Goal: Task Accomplishment & Management: Manage account settings

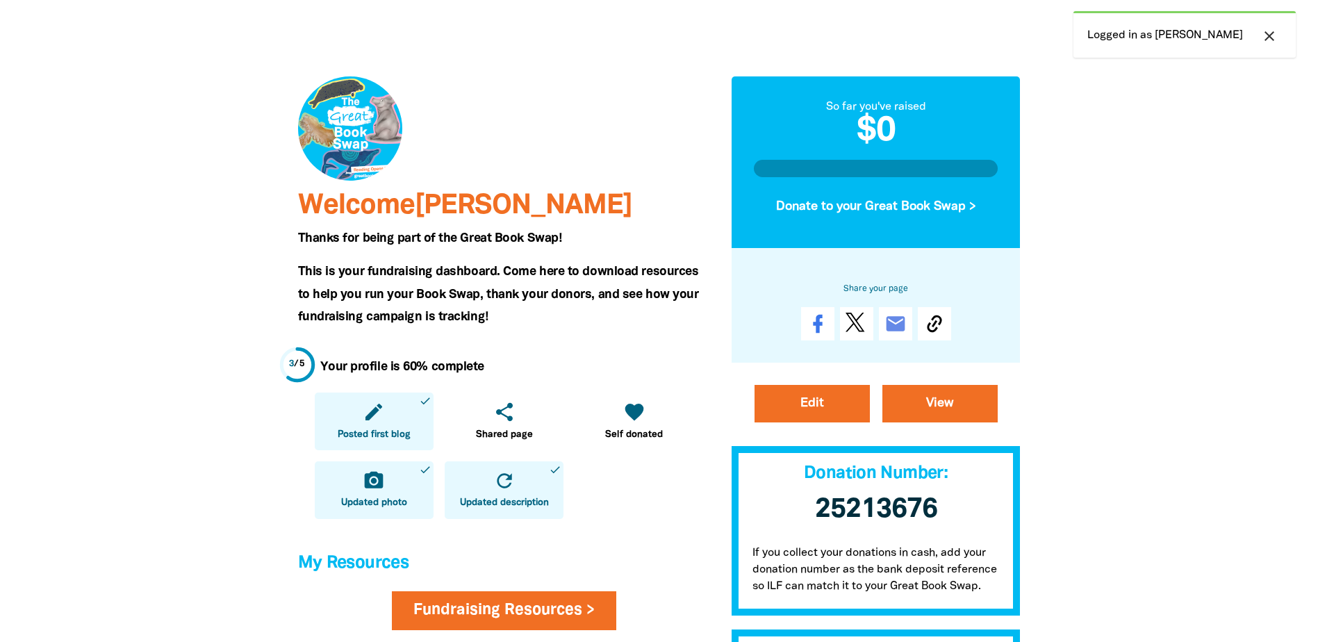
scroll to position [139, 0]
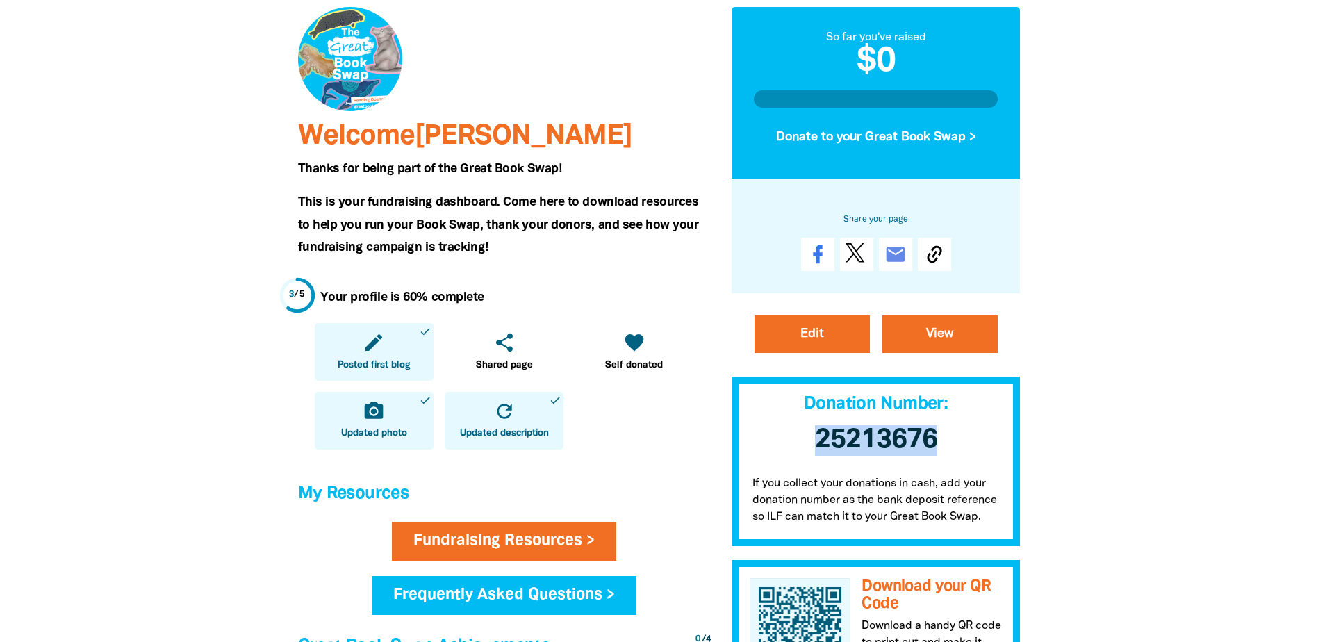
drag, startPoint x: 802, startPoint y: 441, endPoint x: 933, endPoint y: 440, distance: 130.6
click at [933, 440] on h3 "25213676" at bounding box center [875, 440] width 289 height 58
copy span "25213676"
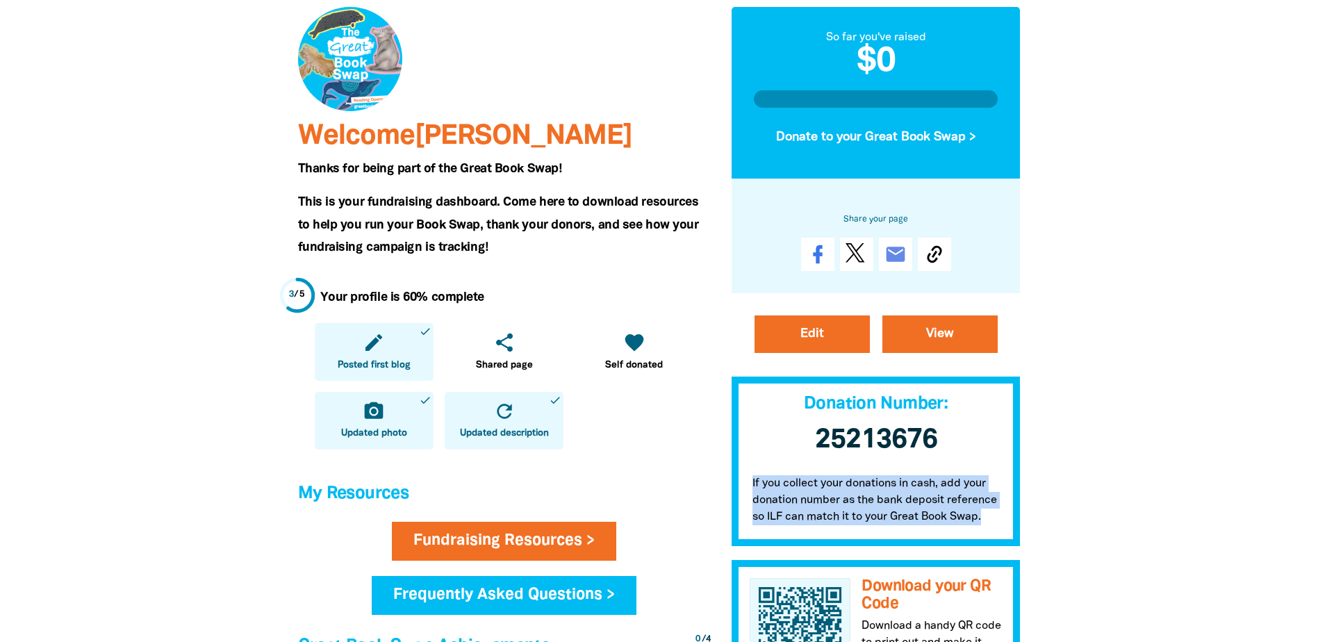
drag, startPoint x: 752, startPoint y: 479, endPoint x: 991, endPoint y: 518, distance: 241.5
click at [991, 518] on p "If you collect your donations in cash, add your donation number as the bank dep…" at bounding box center [875, 503] width 289 height 85
copy p "If you collect your donations in cash, add your donation number as the bank dep…"
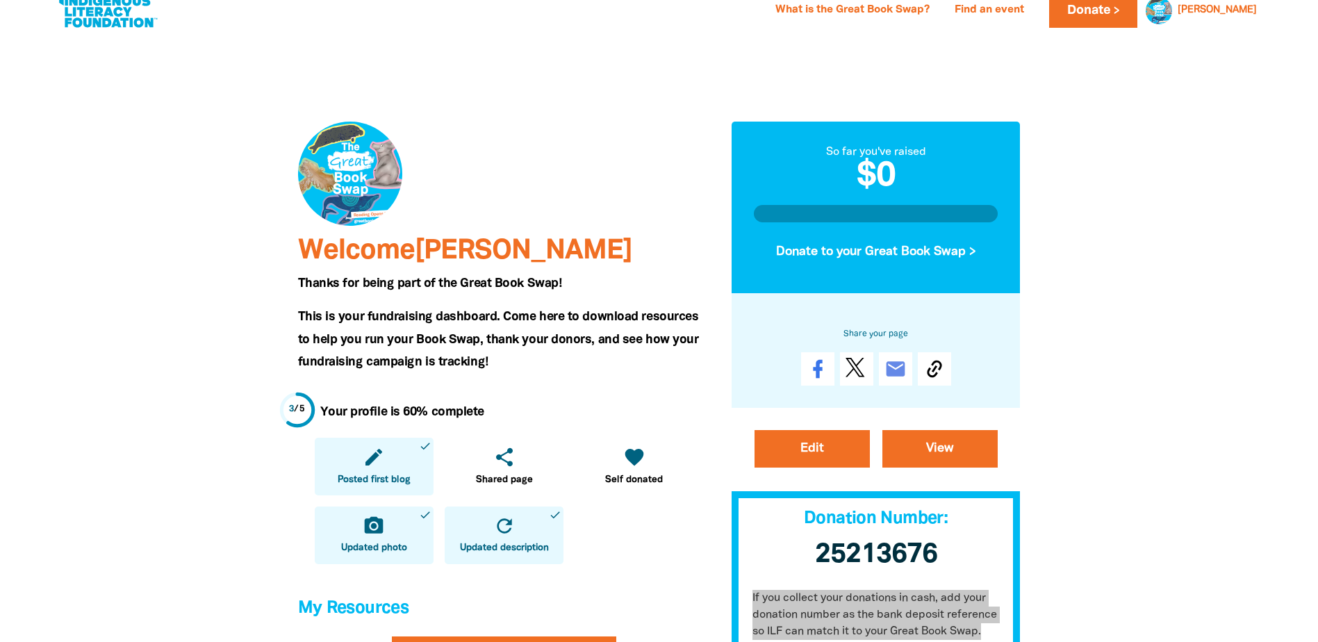
scroll to position [0, 0]
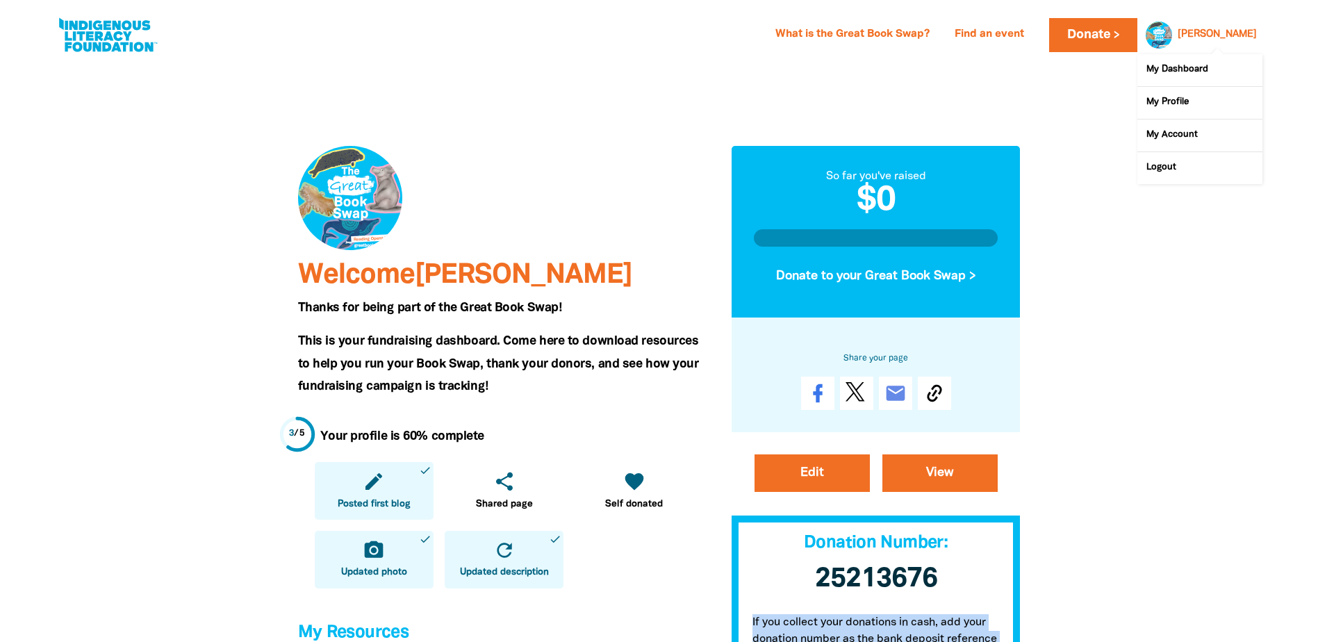
click at [1244, 30] on link "[PERSON_NAME]" at bounding box center [1216, 35] width 79 height 10
click at [1166, 101] on link "My Profile" at bounding box center [1199, 103] width 125 height 32
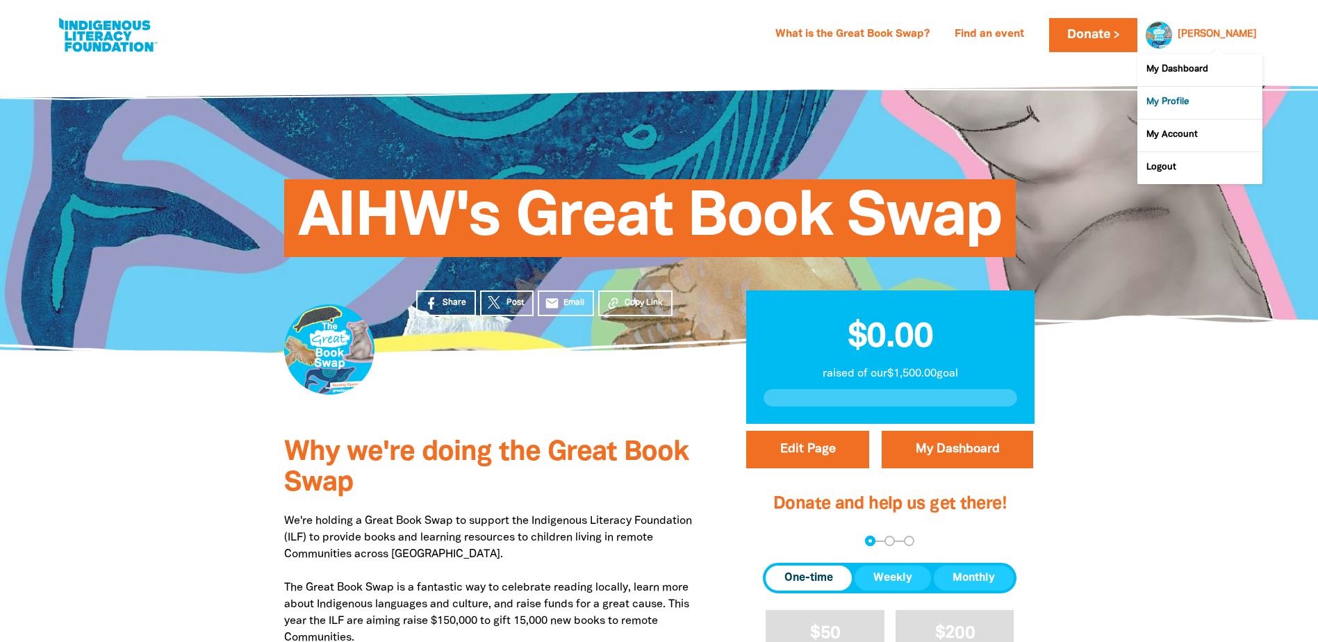
click at [1181, 103] on link "My Profile" at bounding box center [1199, 103] width 125 height 32
click at [1166, 136] on link "My Account" at bounding box center [1199, 135] width 125 height 32
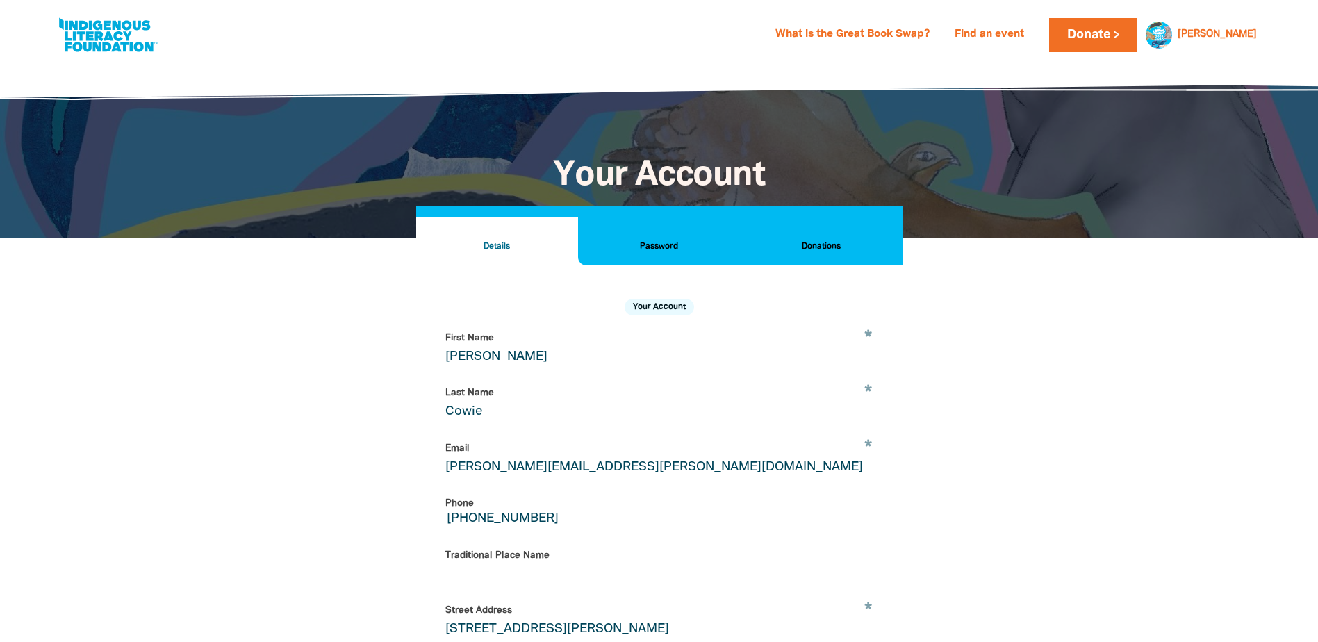
select select "AU"
click at [672, 247] on h2 "Password" at bounding box center [659, 246] width 140 height 15
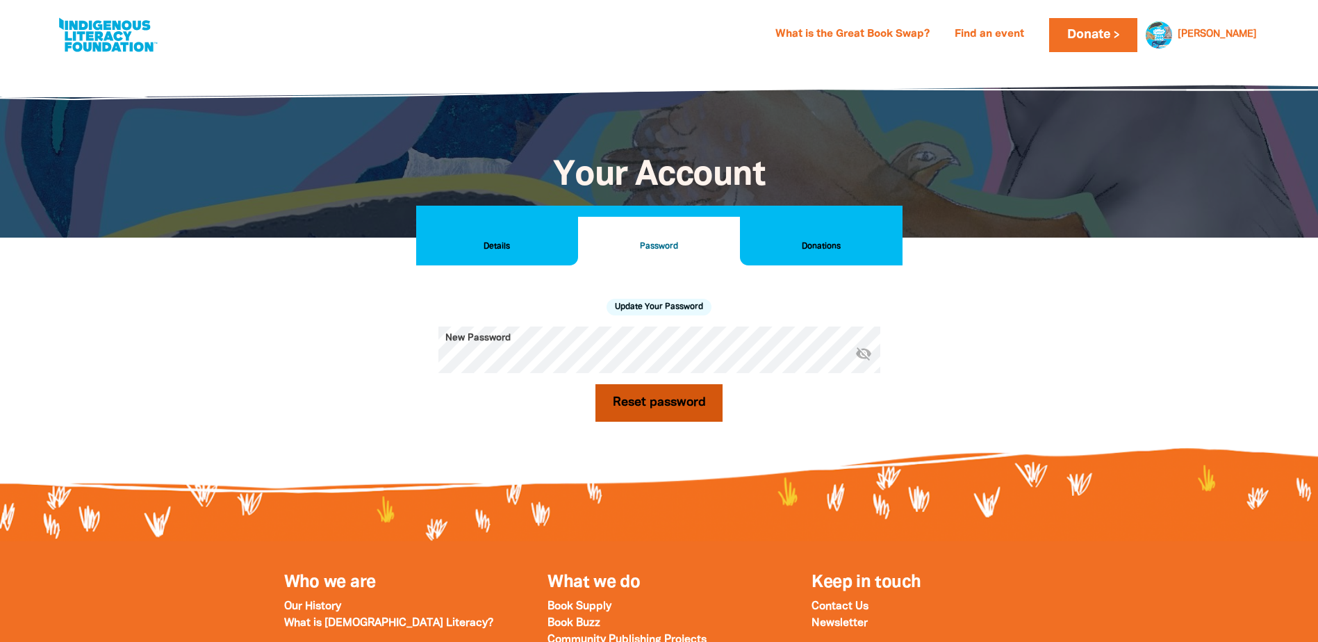
click at [674, 397] on button "Reset password" at bounding box center [659, 403] width 128 height 38
click at [652, 308] on h2 "Update Your Password" at bounding box center [658, 307] width 105 height 17
click at [497, 242] on h2 "Details" at bounding box center [497, 246] width 140 height 15
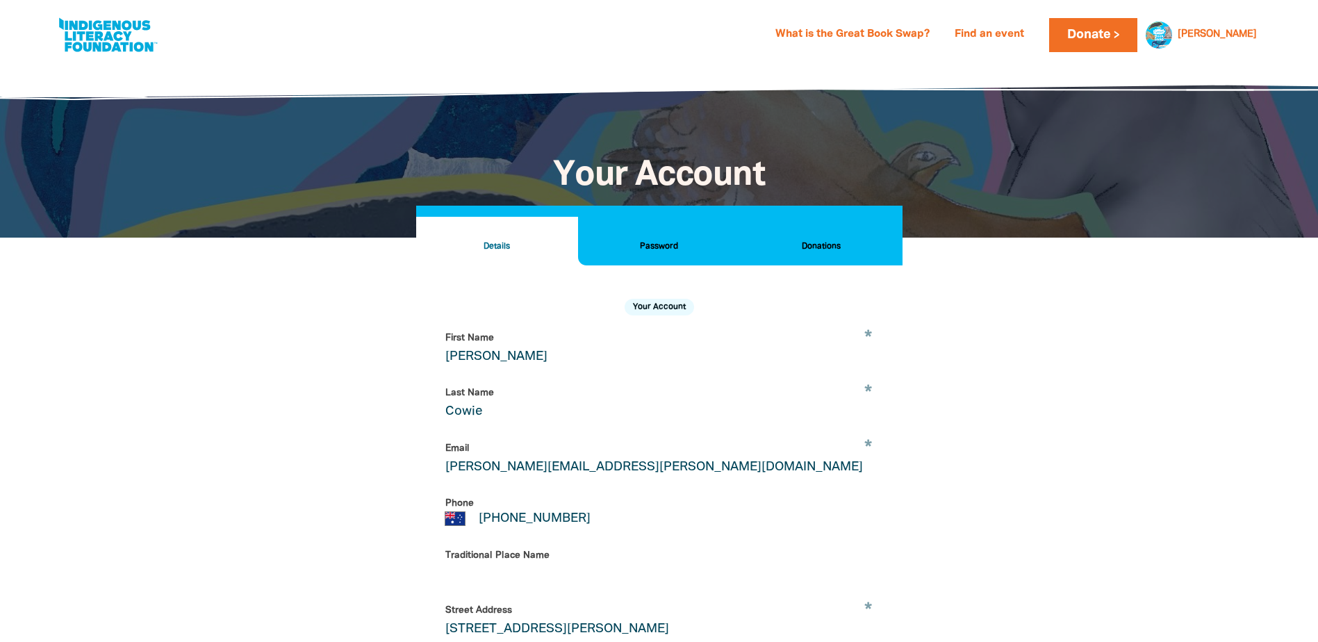
drag, startPoint x: 506, startPoint y: 366, endPoint x: 429, endPoint y: 360, distance: 77.4
click at [429, 360] on div "Your Account * First Name Rebecca * Last Name Cowie * Email rebecca.cowie@aihw.…" at bounding box center [659, 502] width 486 height 474
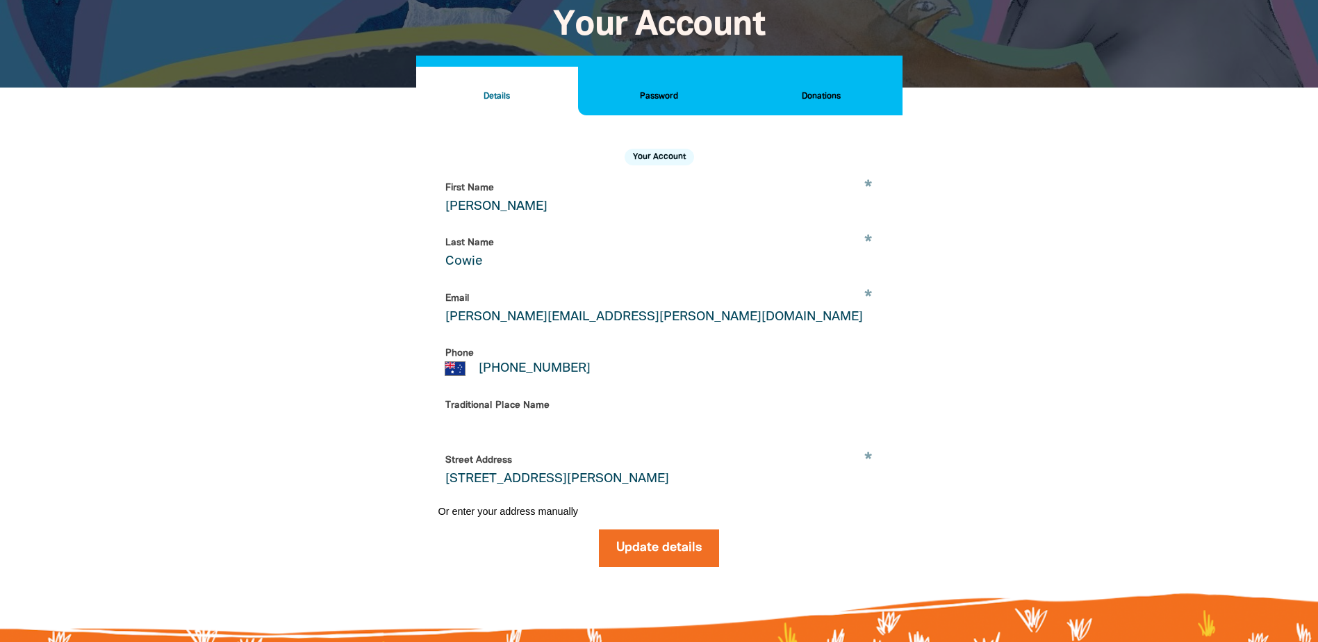
scroll to position [208, 0]
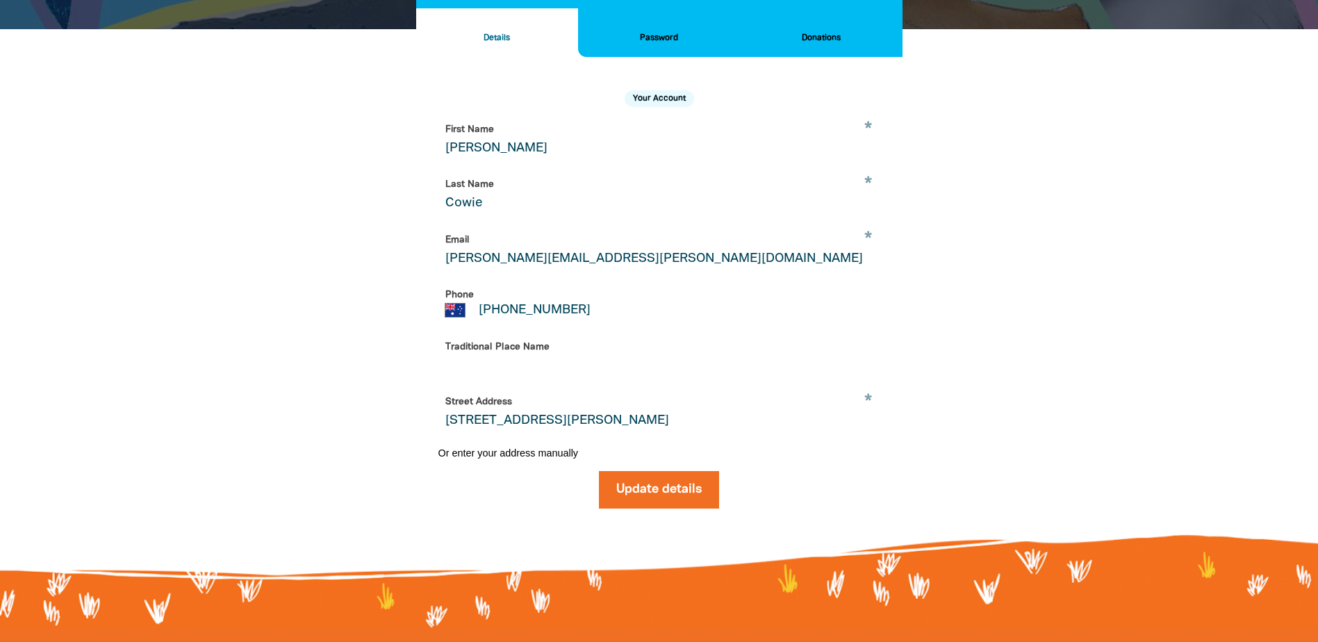
click at [654, 37] on h2 "Password" at bounding box center [659, 38] width 140 height 15
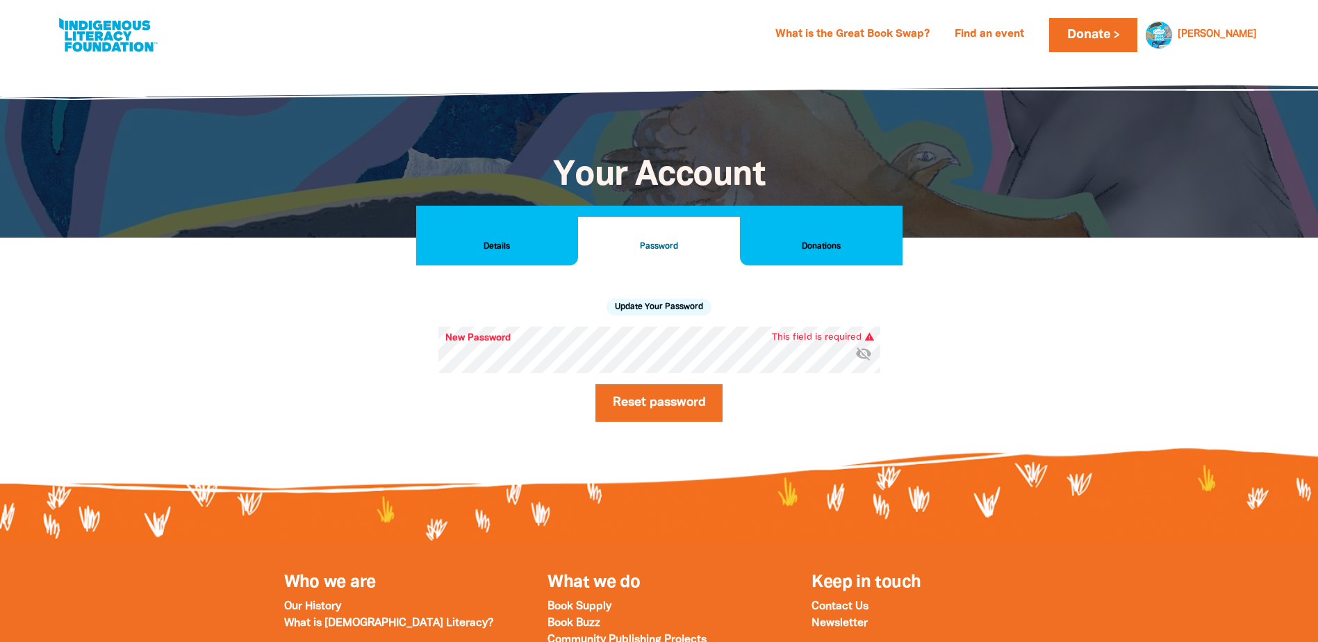
click at [492, 247] on h2 "Details" at bounding box center [497, 246] width 140 height 15
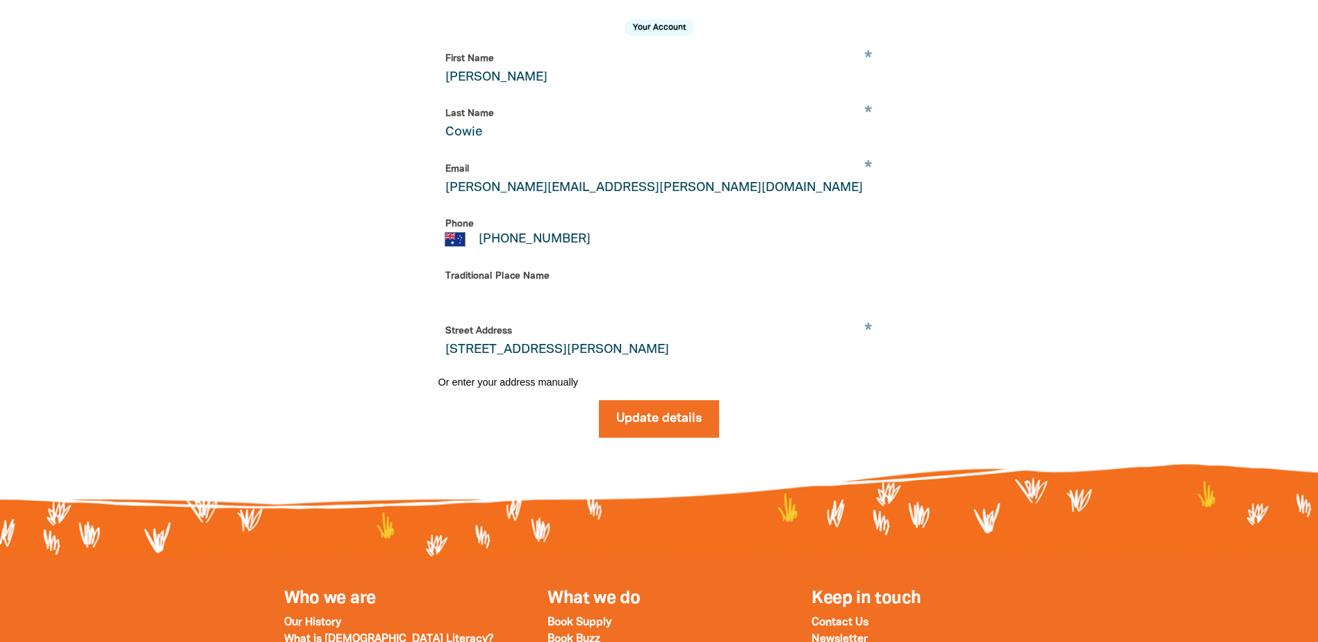
scroll to position [486, 0]
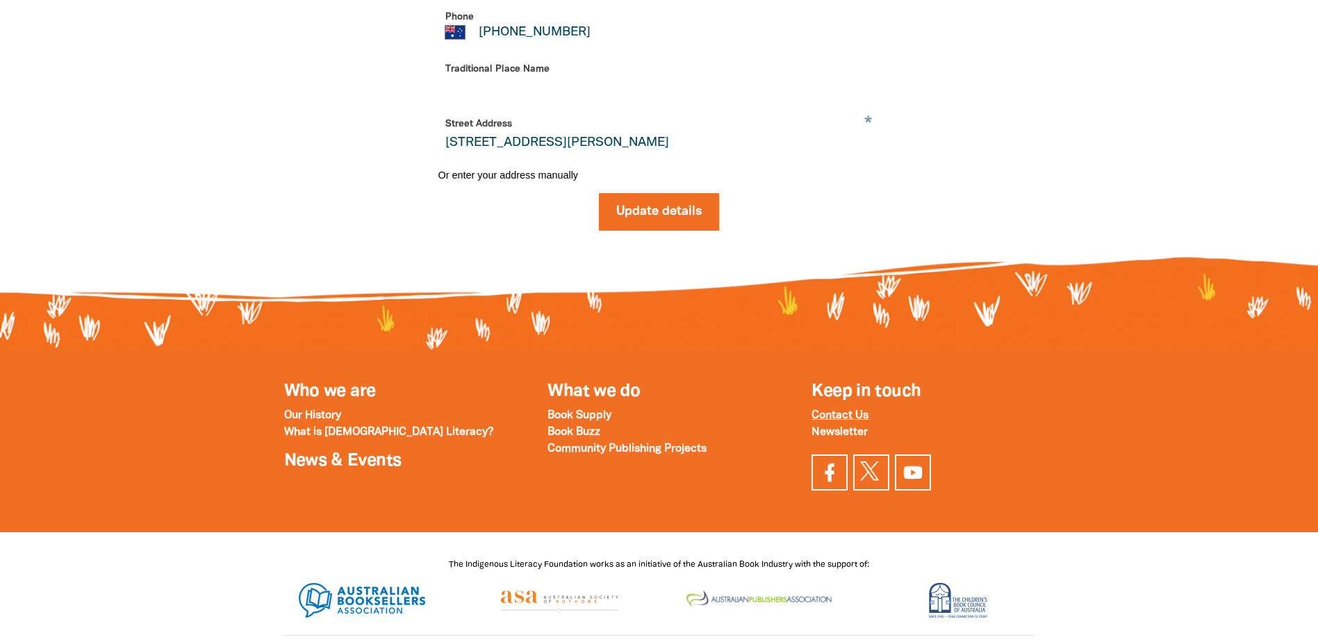
click at [850, 420] on strong "Contact Us" at bounding box center [839, 416] width 57 height 10
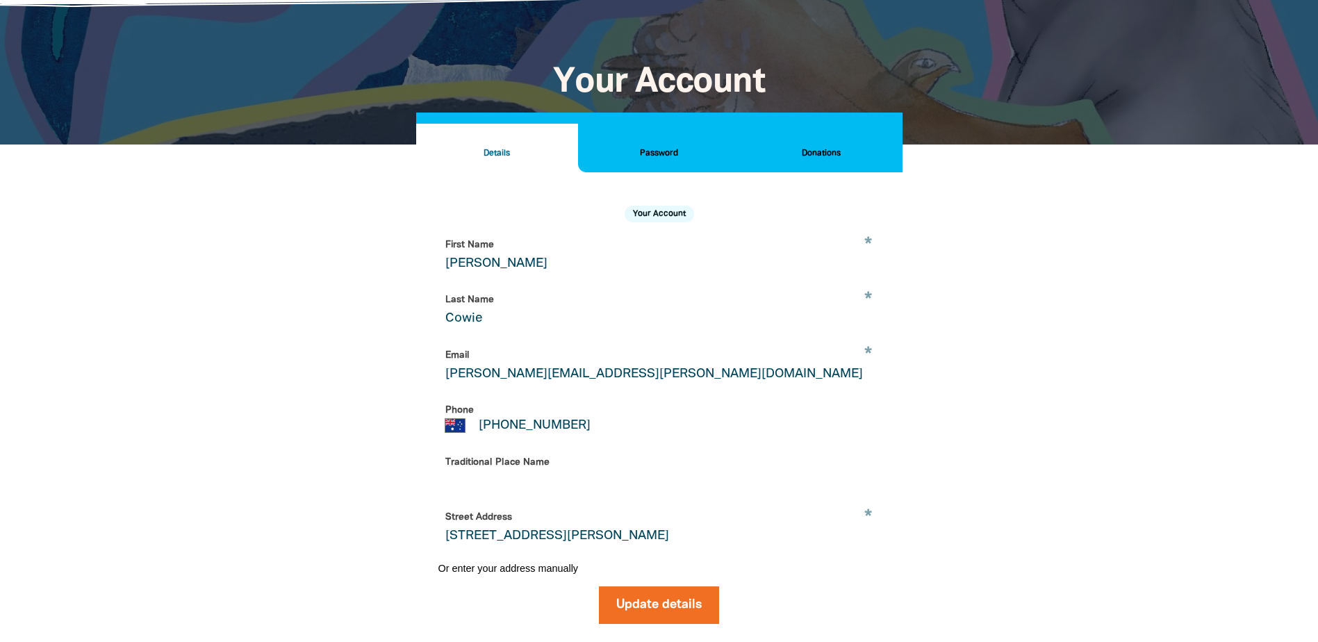
scroll to position [0, 0]
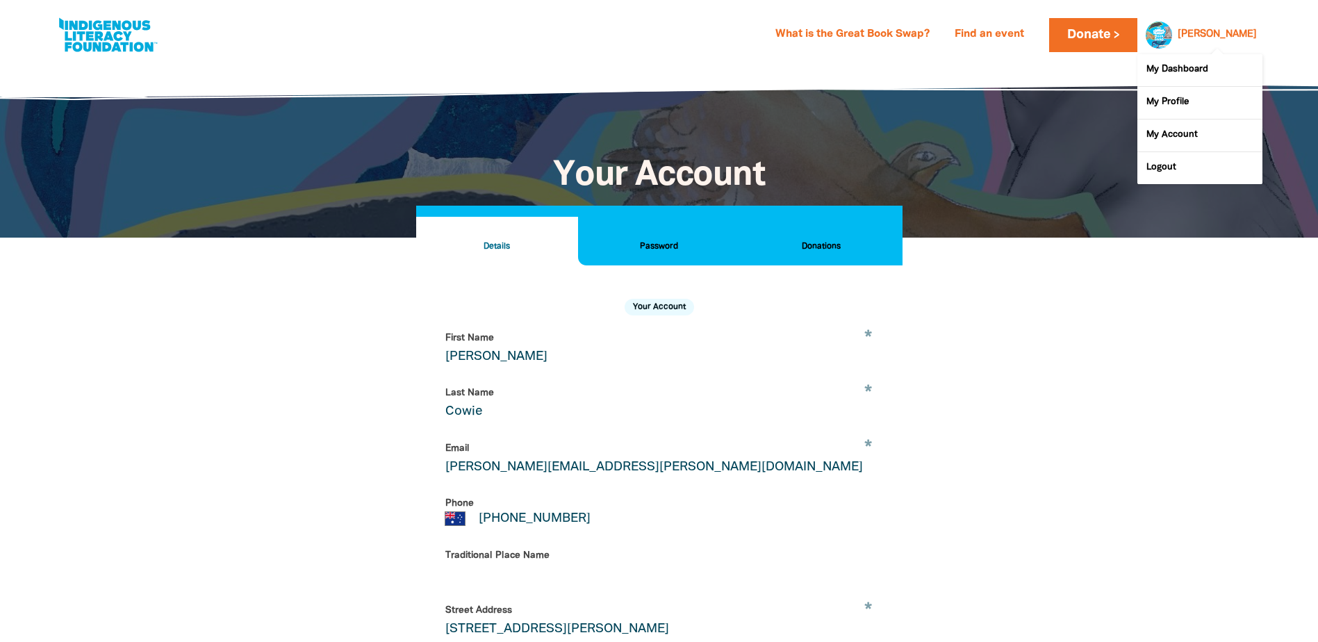
click at [1239, 35] on link "[PERSON_NAME]" at bounding box center [1216, 35] width 79 height 10
click at [1230, 35] on link "[PERSON_NAME]" at bounding box center [1216, 35] width 79 height 10
click at [1176, 66] on link "My Dashboard" at bounding box center [1199, 70] width 125 height 32
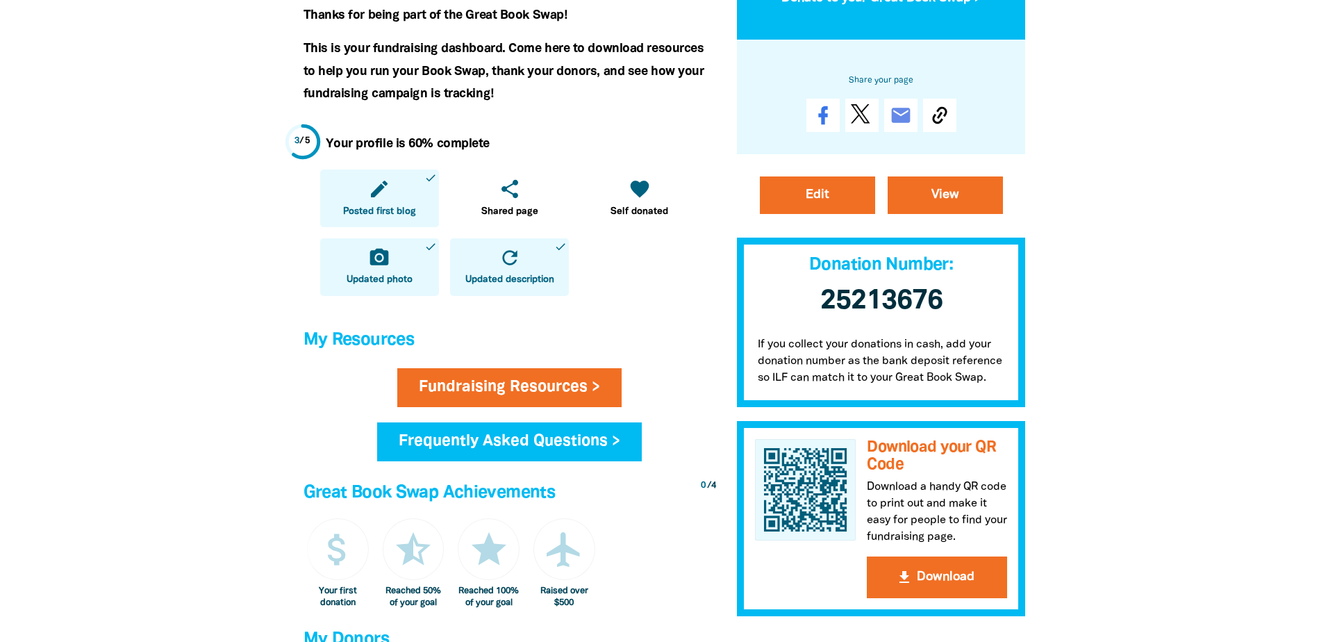
scroll to position [347, 0]
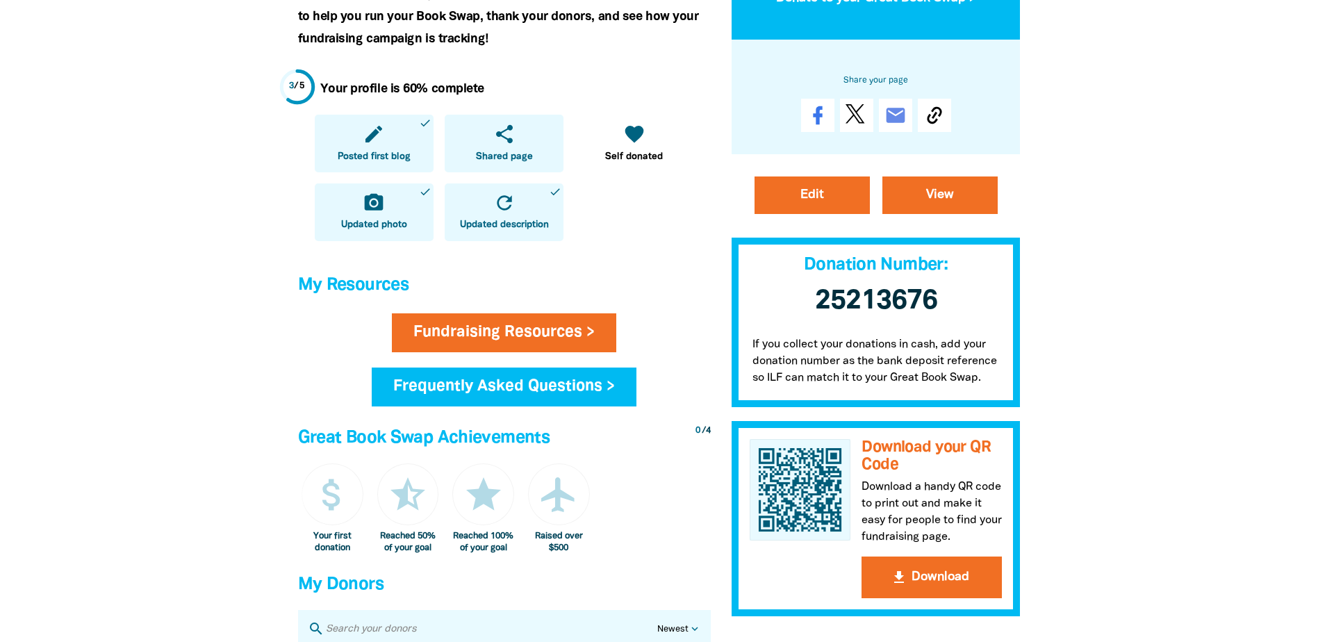
click at [509, 139] on icon "share" at bounding box center [504, 134] width 22 height 22
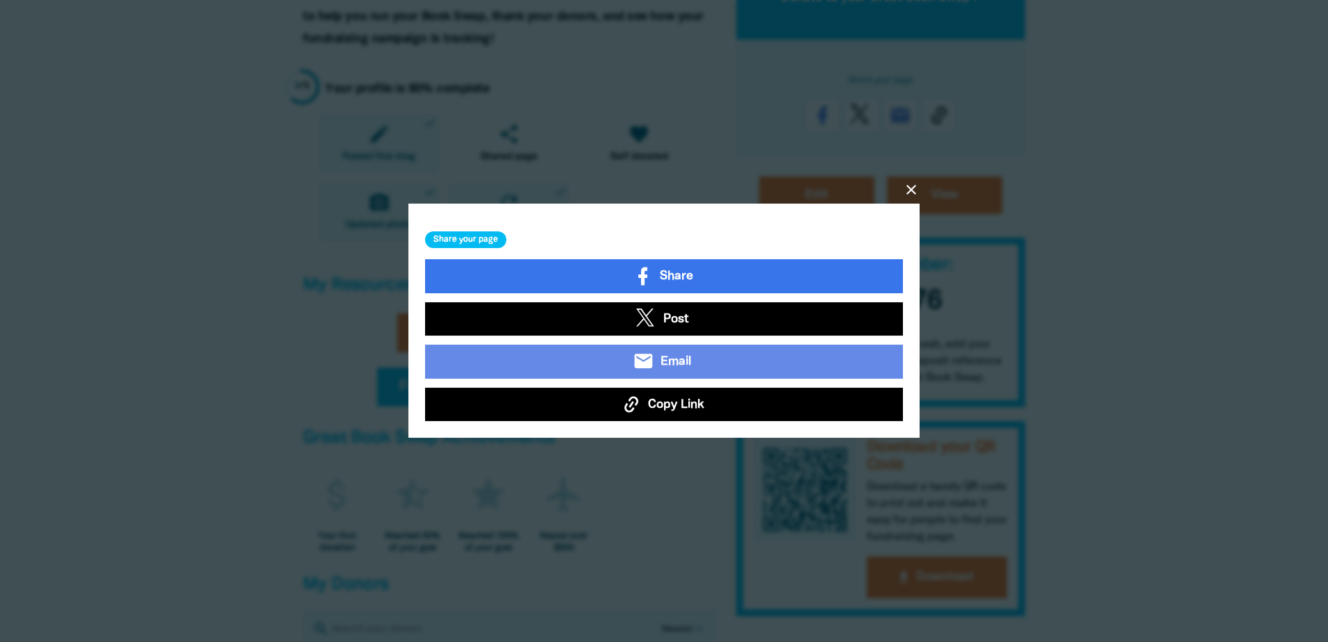
click at [682, 401] on span "Copy Link" at bounding box center [676, 404] width 56 height 18
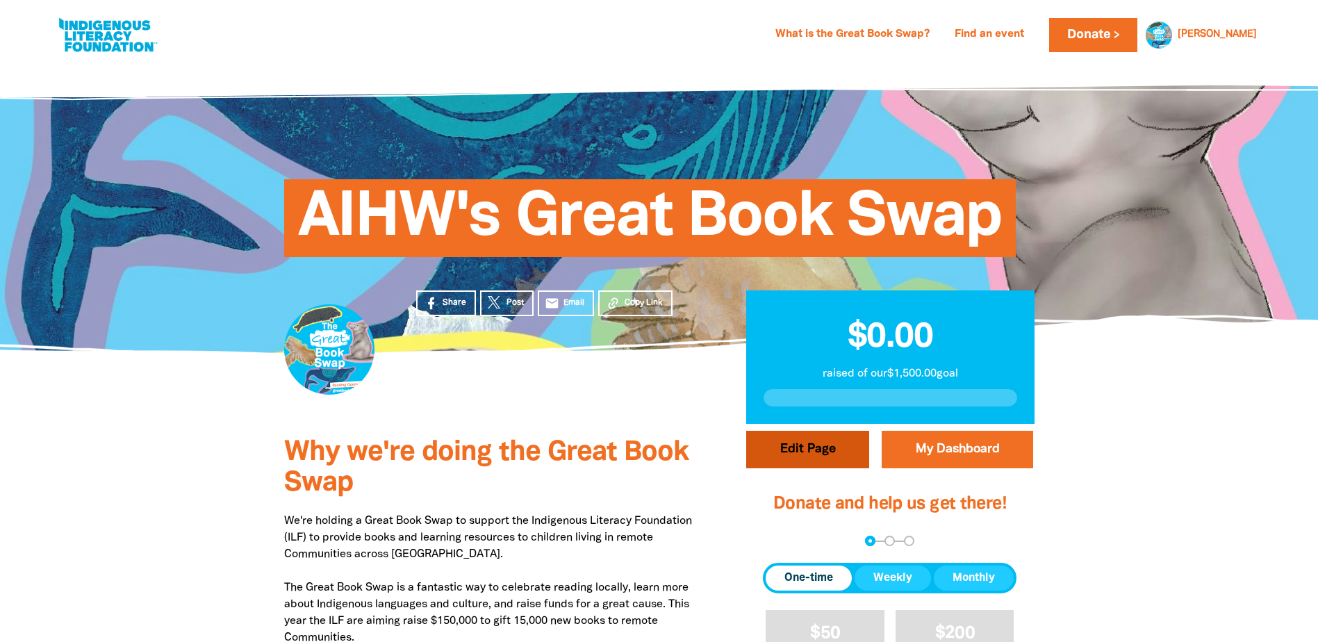
click at [799, 454] on button "Edit Page" at bounding box center [807, 450] width 123 height 38
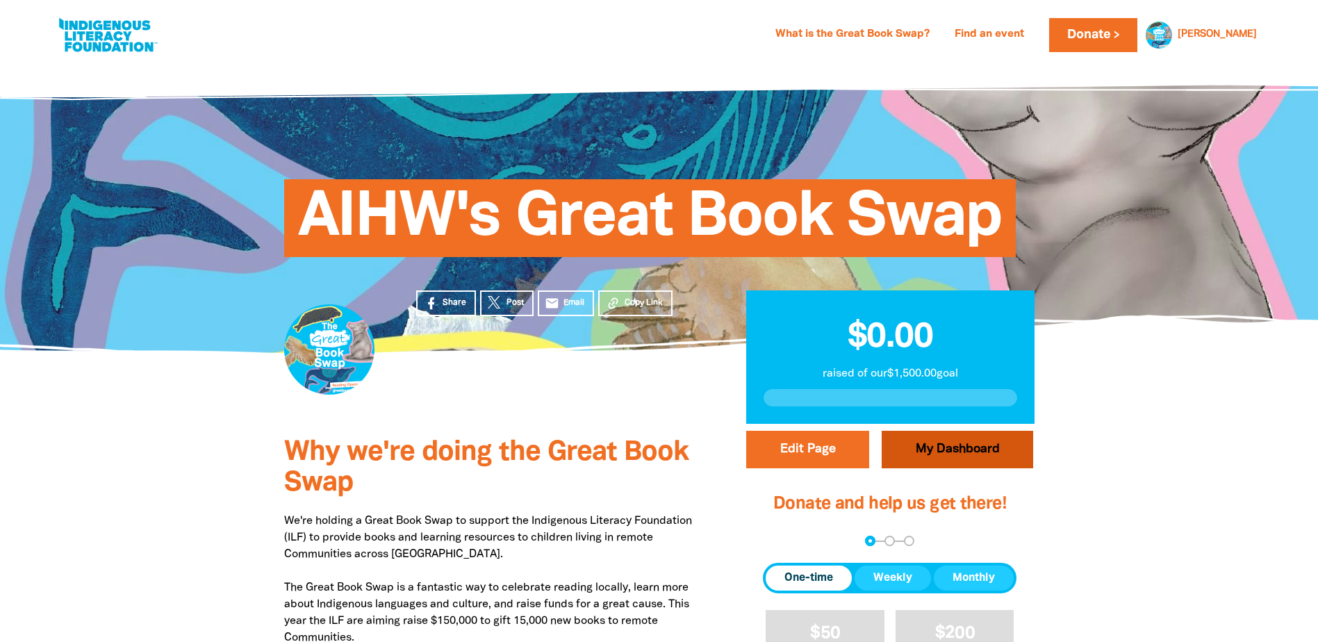
select select "Yes"
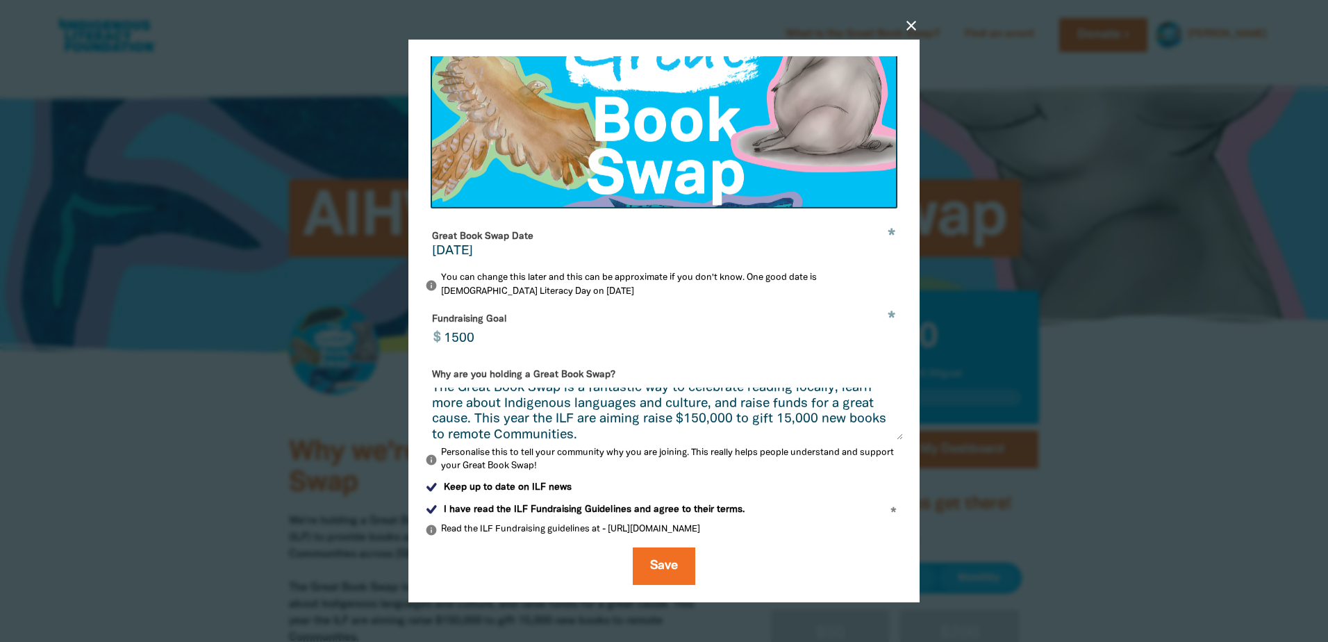
scroll to position [103, 0]
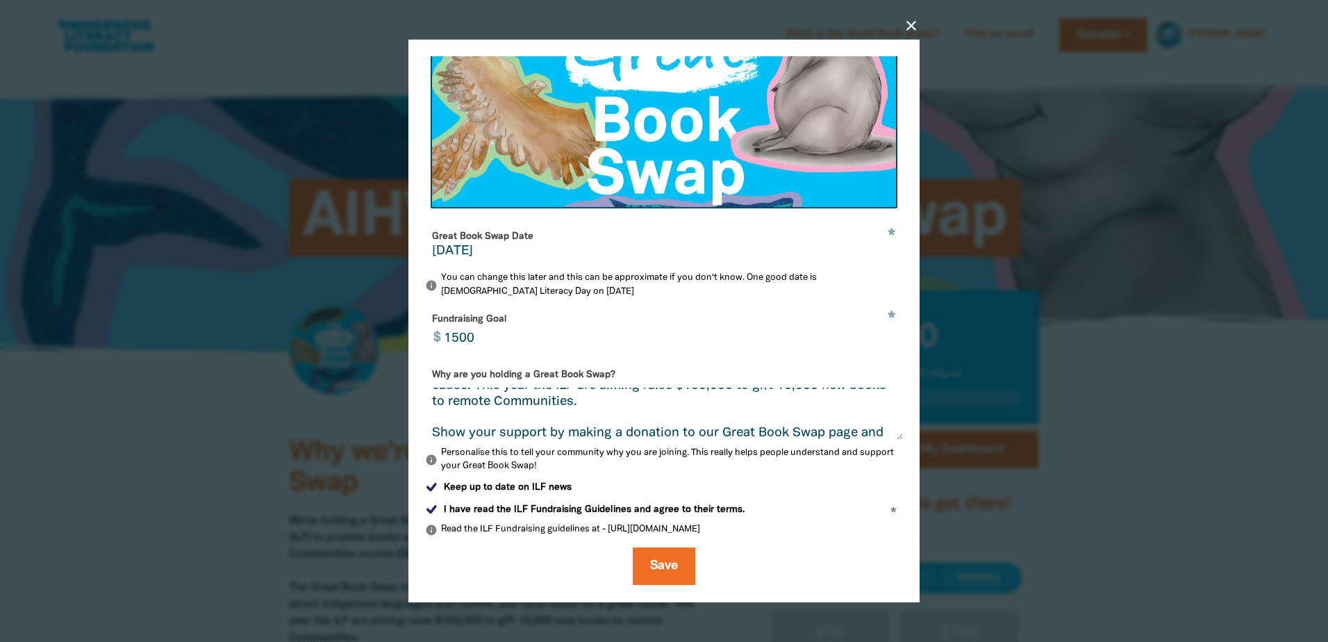
drag, startPoint x: 431, startPoint y: 429, endPoint x: 565, endPoint y: 426, distance: 134.1
click at [565, 426] on textarea "We're holding a Great Book Swap to support the Indigenous Literacy Foundation (…" at bounding box center [664, 414] width 478 height 52
click at [564, 431] on textarea "We're holding a Great Book Swap to support the Indigenous Literacy Foundation (…" at bounding box center [664, 414] width 478 height 52
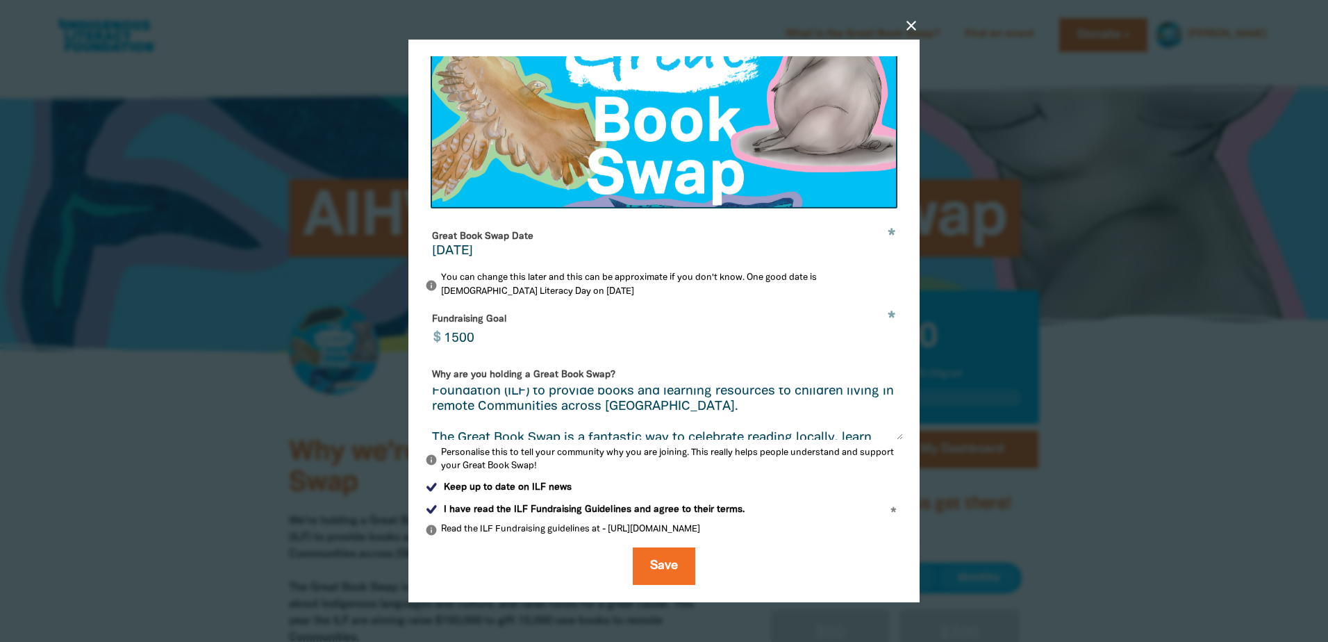
scroll to position [0, 0]
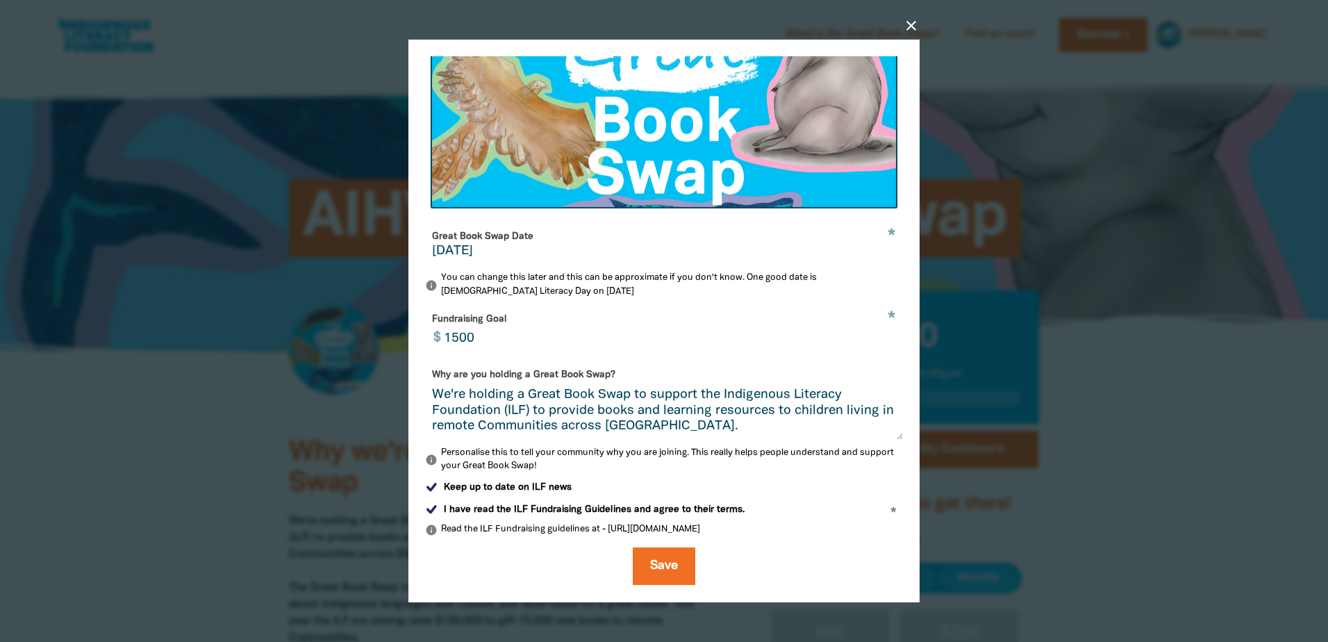
click at [731, 425] on textarea "We're holding a Great Book Swap to support the Indigenous Literacy Foundation (…" at bounding box center [664, 414] width 478 height 52
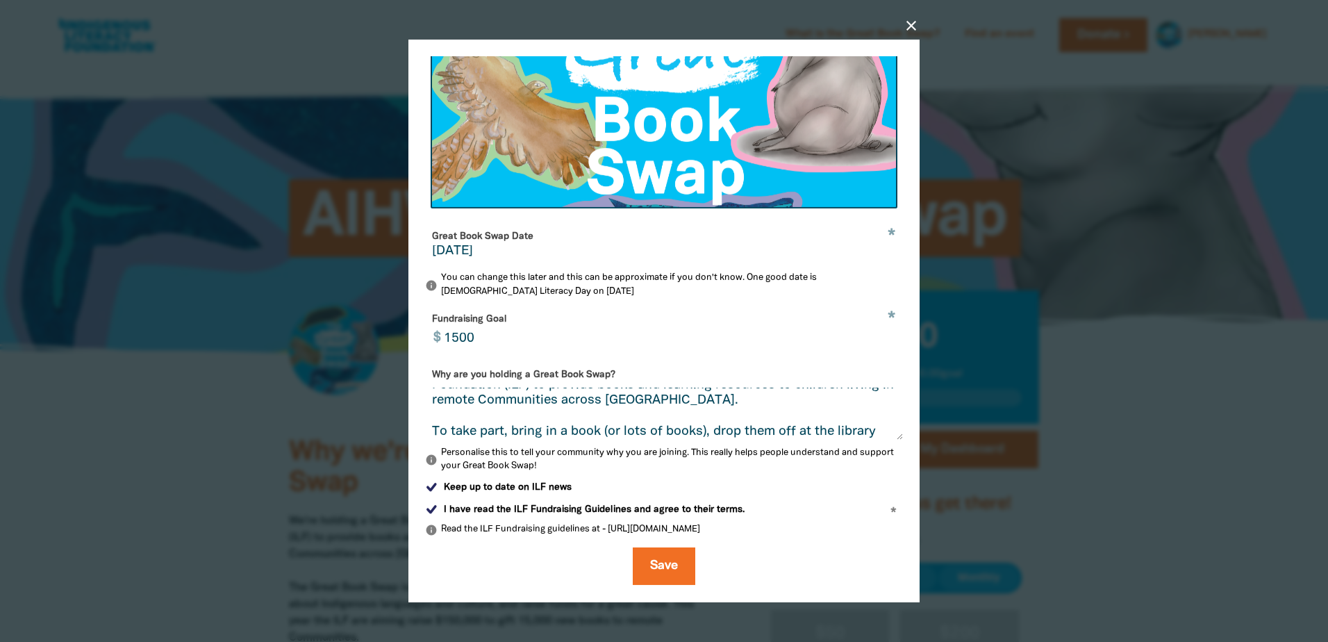
scroll to position [42, 0]
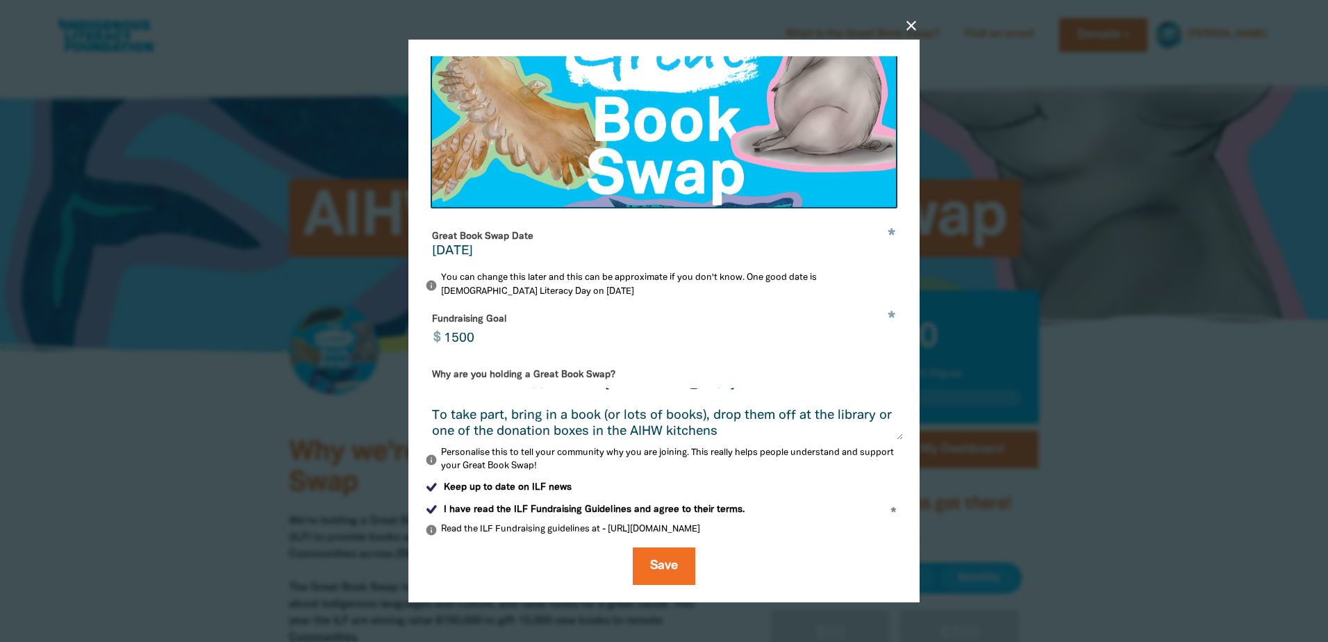
click at [713, 415] on textarea "We're holding a Great Book Swap to support the Indigenous Literacy Foundation (…" at bounding box center [664, 414] width 478 height 52
click at [776, 430] on textarea "We're holding a Great Book Swap to support the Indigenous Literacy Foundation (…" at bounding box center [664, 414] width 478 height 52
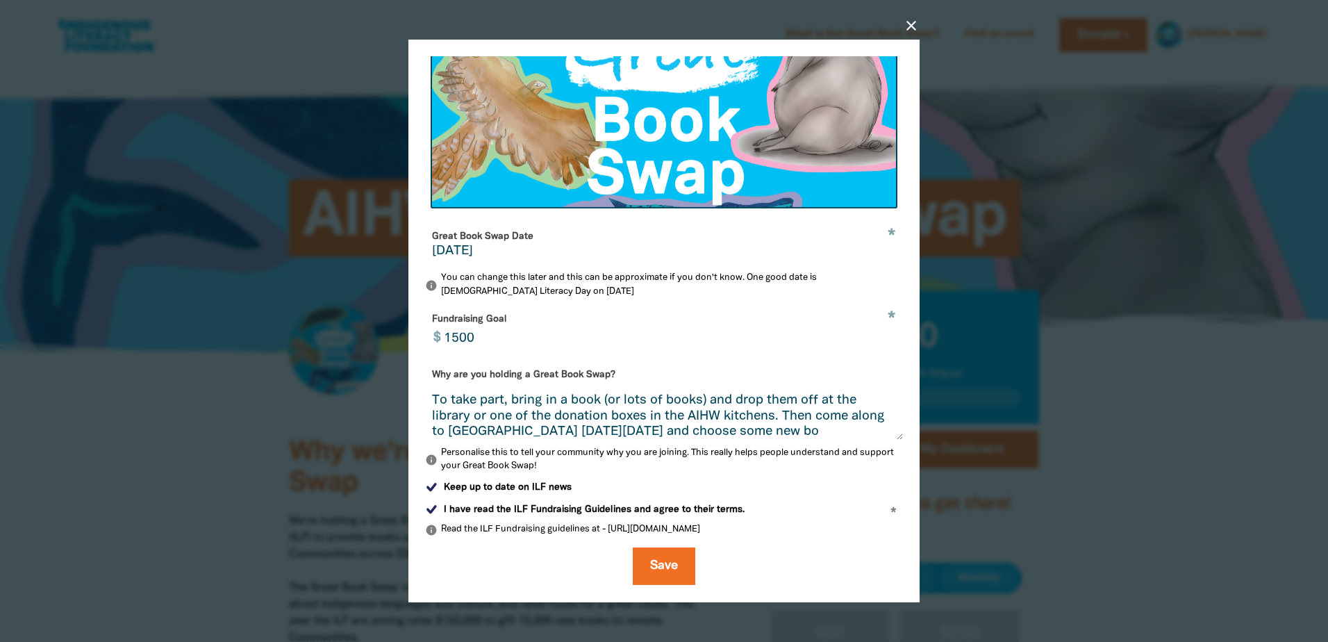
scroll to position [73, 0]
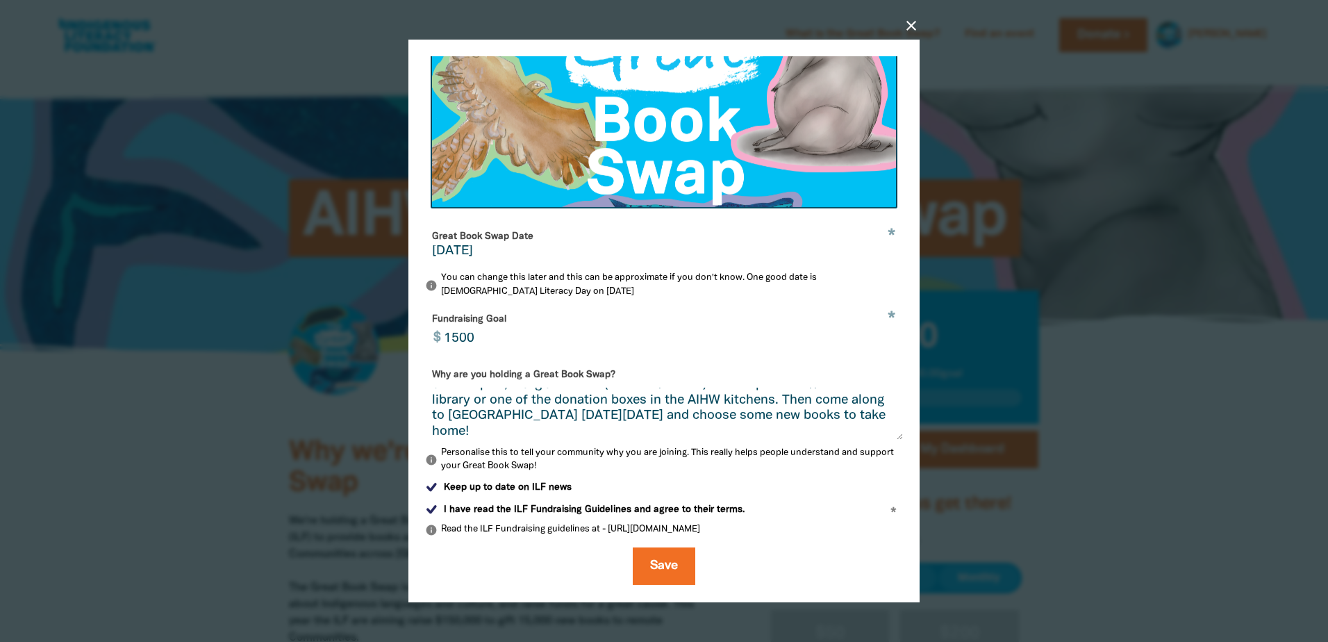
click at [716, 418] on textarea "We're holding a Great Book Swap to support the Indigenous Literacy Foundation (…" at bounding box center [664, 414] width 478 height 52
click at [684, 436] on textarea "We're holding a Great Book Swap to support the Indigenous Literacy Foundation (…" at bounding box center [664, 414] width 478 height 52
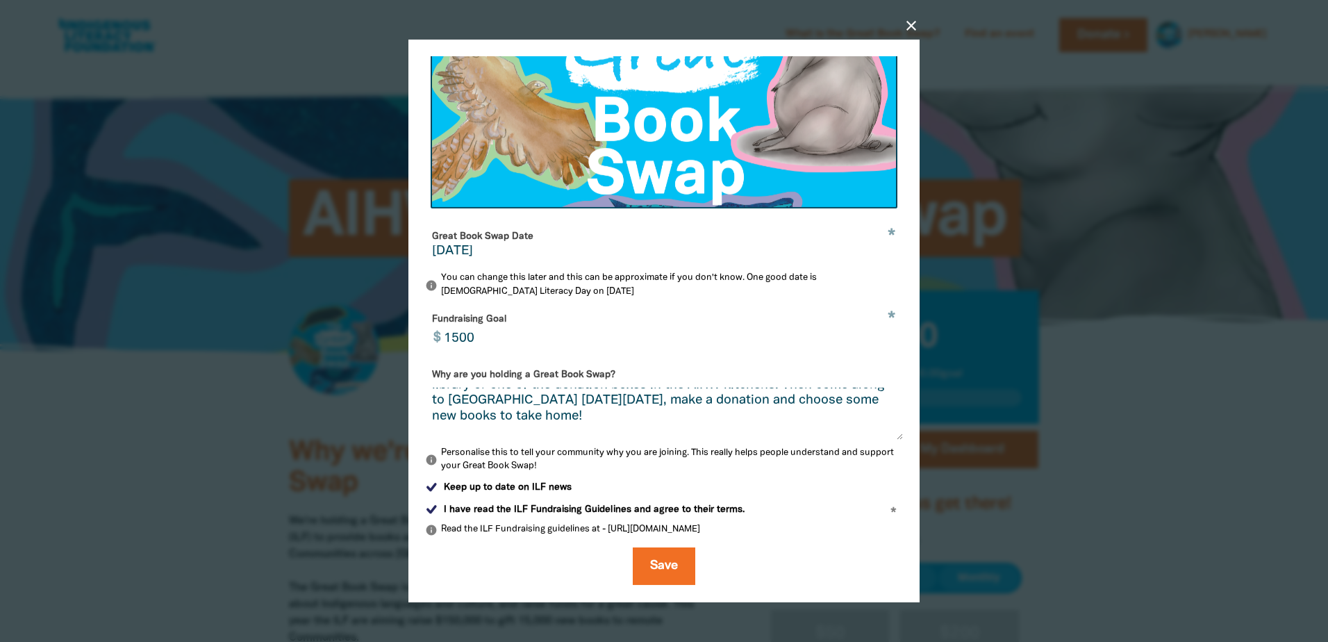
scroll to position [104, 0]
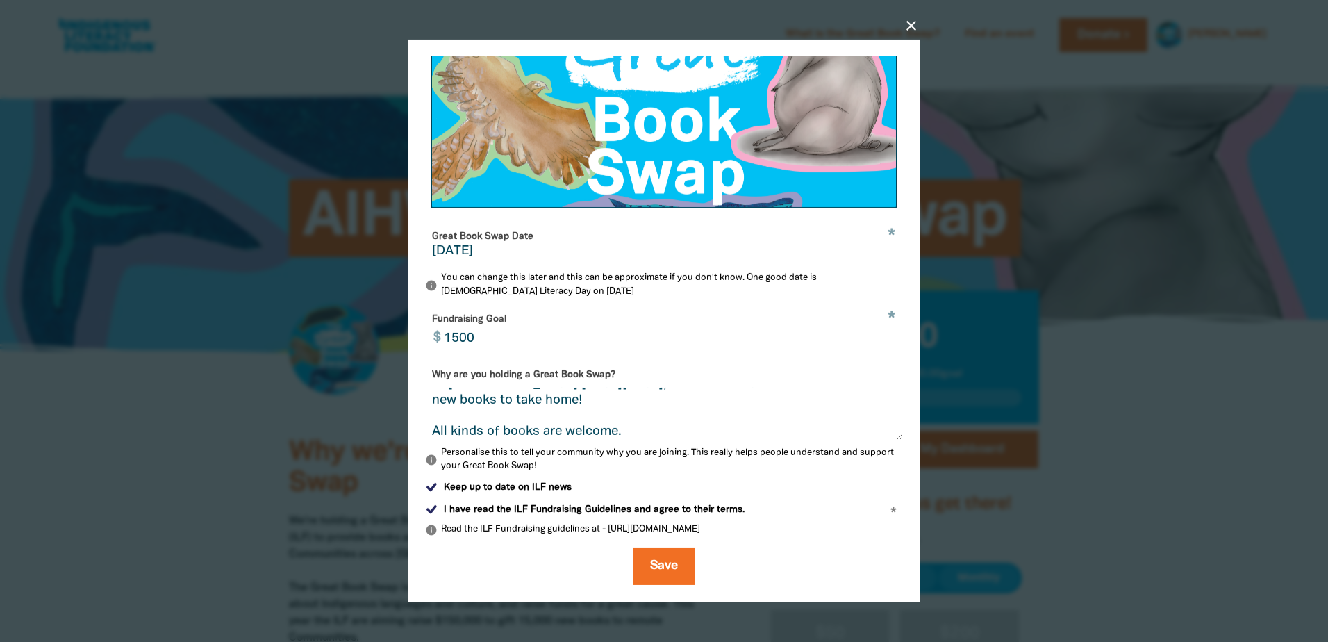
click at [545, 430] on textarea "We're holding a Great Book Swap to support the Indigenous Literacy Foundation (…" at bounding box center [664, 414] width 478 height 52
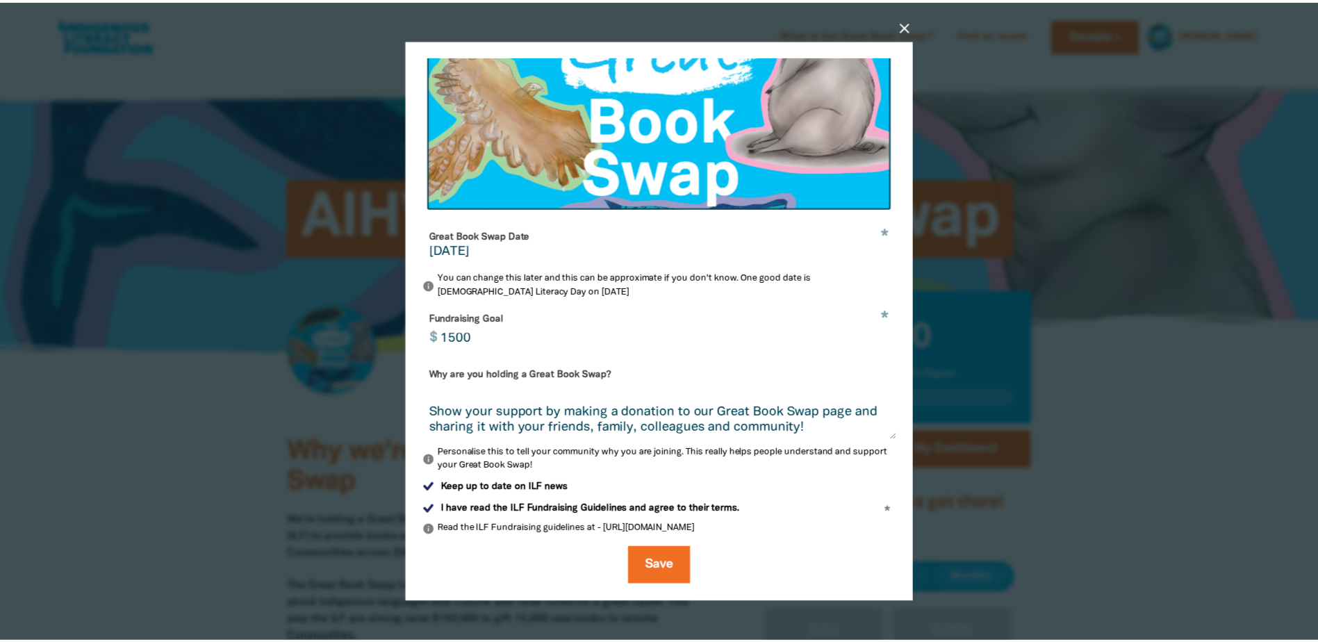
scroll to position [235, 0]
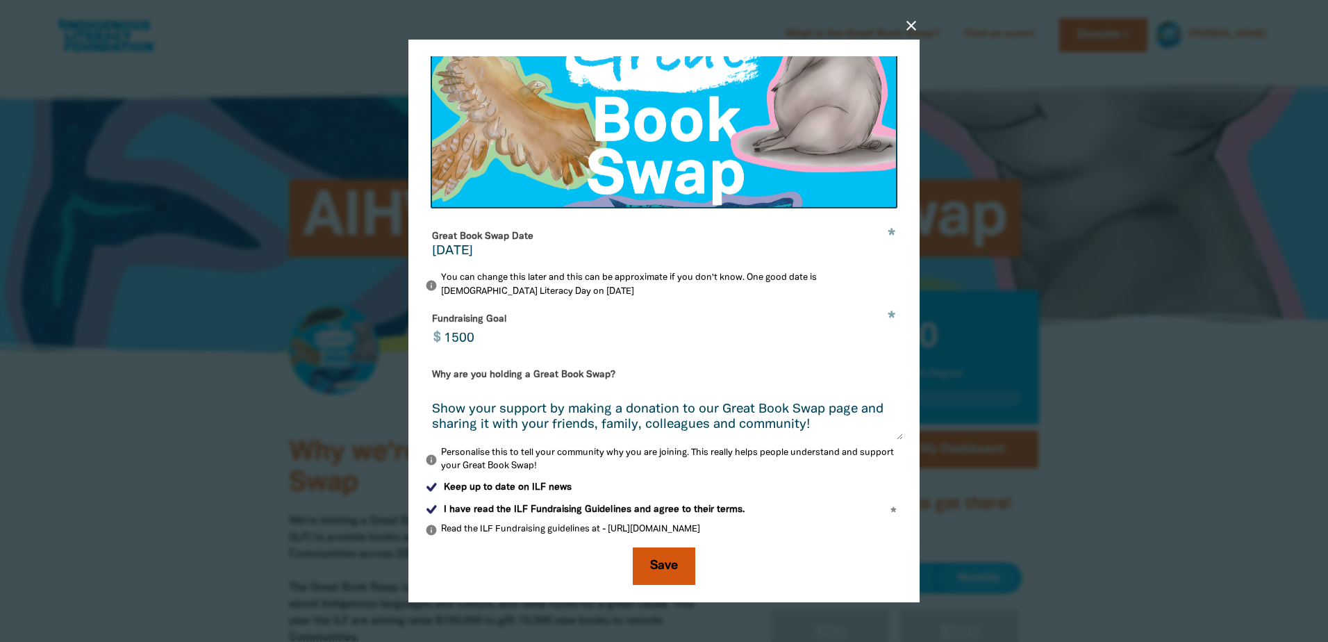
type textarea "We're holding a Great Book Swap to support the Indigenous Literacy Foundation (…"
click at [673, 556] on button "Save" at bounding box center [664, 567] width 63 height 38
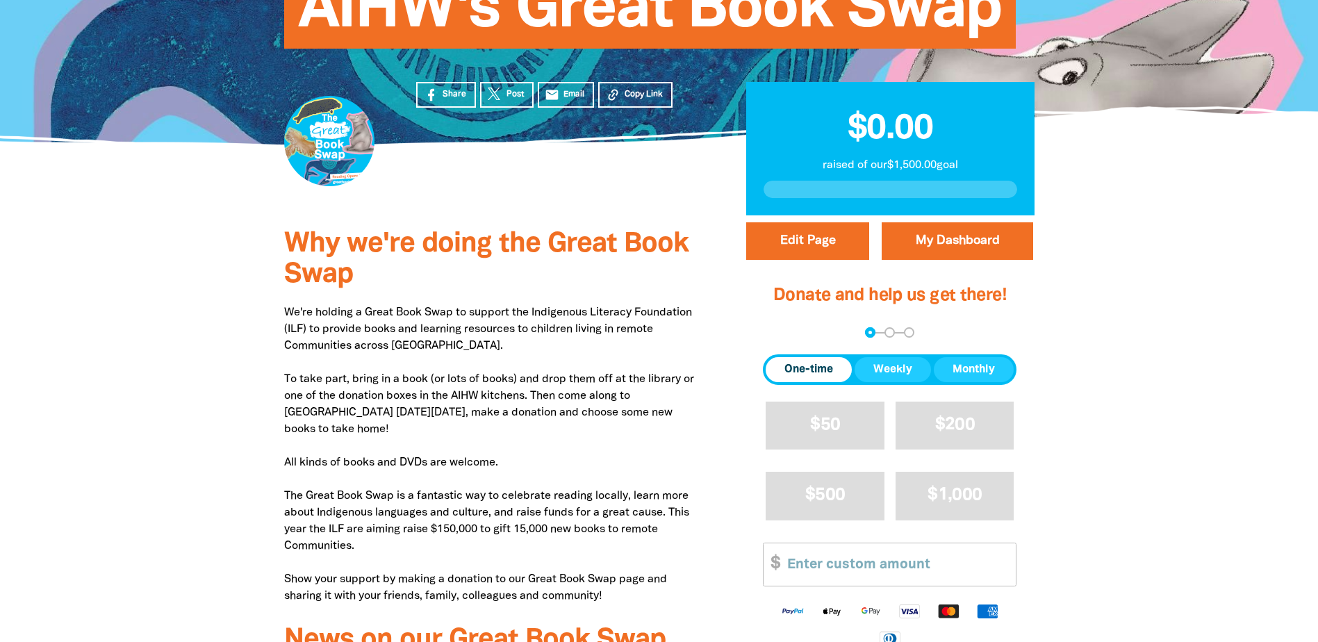
scroll to position [0, 0]
